Goal: Task Accomplishment & Management: Manage account settings

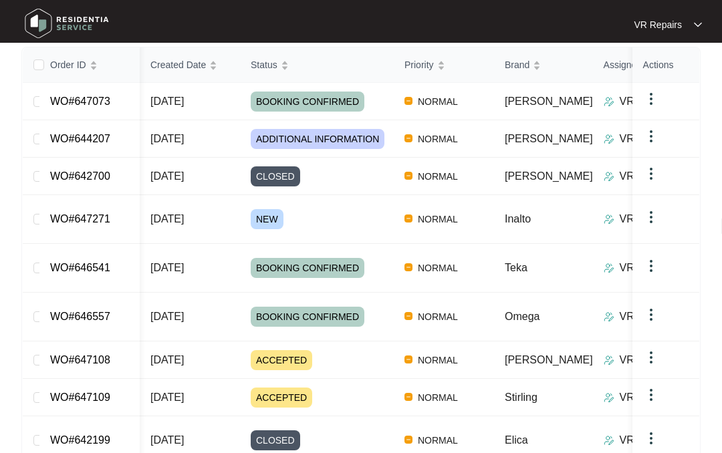
scroll to position [195, 0]
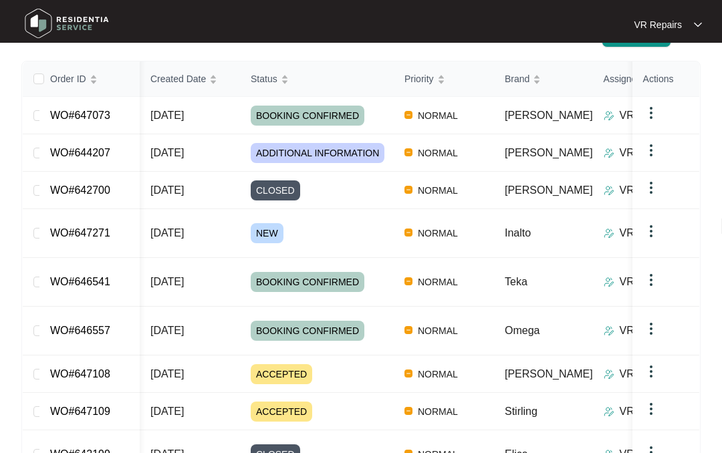
click at [96, 111] on link "WO#647073" at bounding box center [80, 115] width 60 height 11
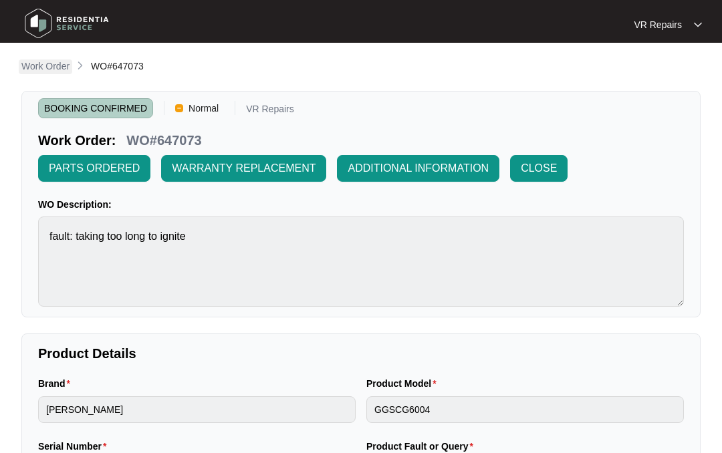
click at [46, 61] on p "Work Order" at bounding box center [45, 65] width 48 height 13
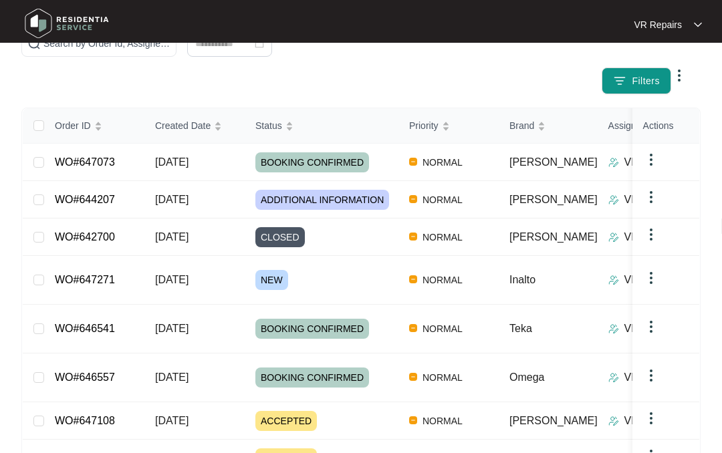
scroll to position [152, 0]
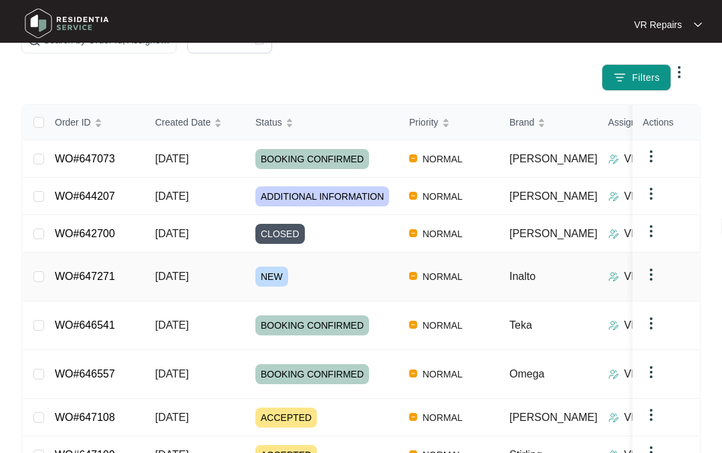
click at [109, 271] on link "WO#647271" at bounding box center [85, 276] width 60 height 11
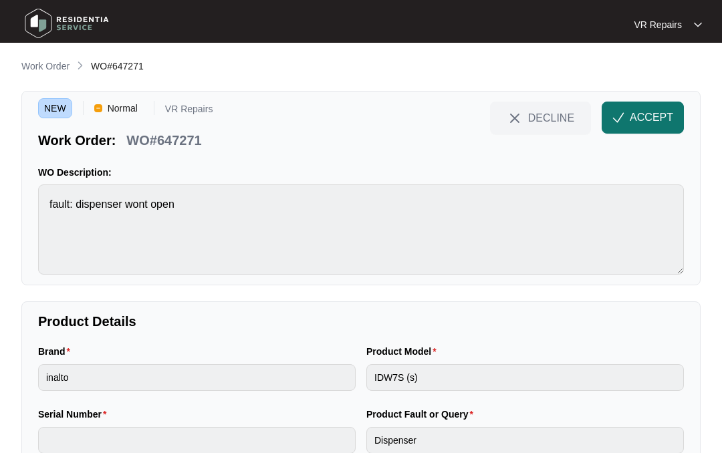
click at [630, 117] on span "ACCEPT" at bounding box center [651, 118] width 43 height 16
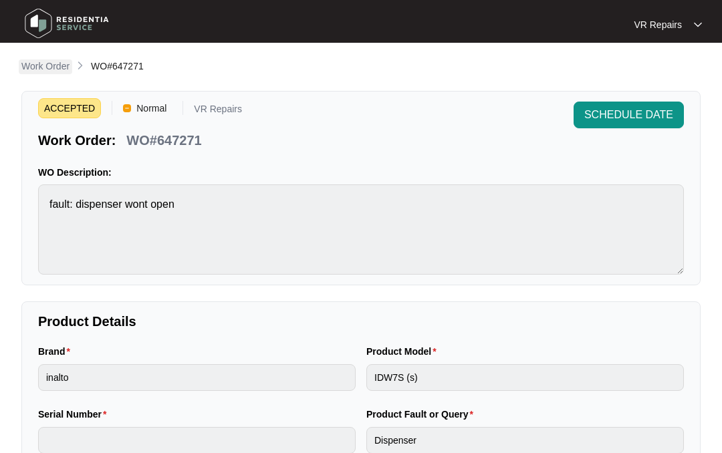
click at [54, 61] on p "Work Order" at bounding box center [45, 65] width 48 height 13
